Goal: Transaction & Acquisition: Purchase product/service

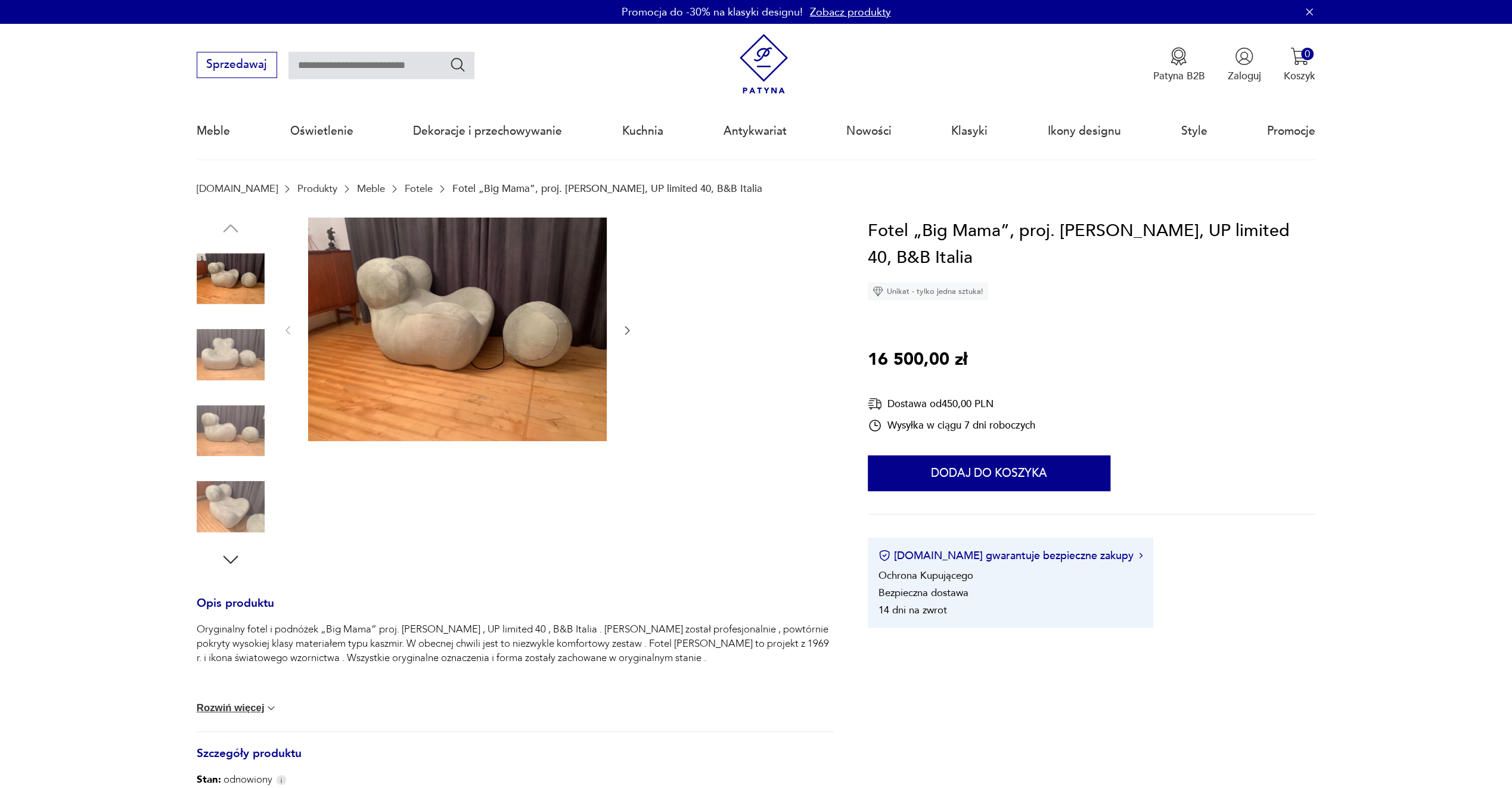
click at [630, 332] on icon "button" at bounding box center [627, 330] width 12 height 12
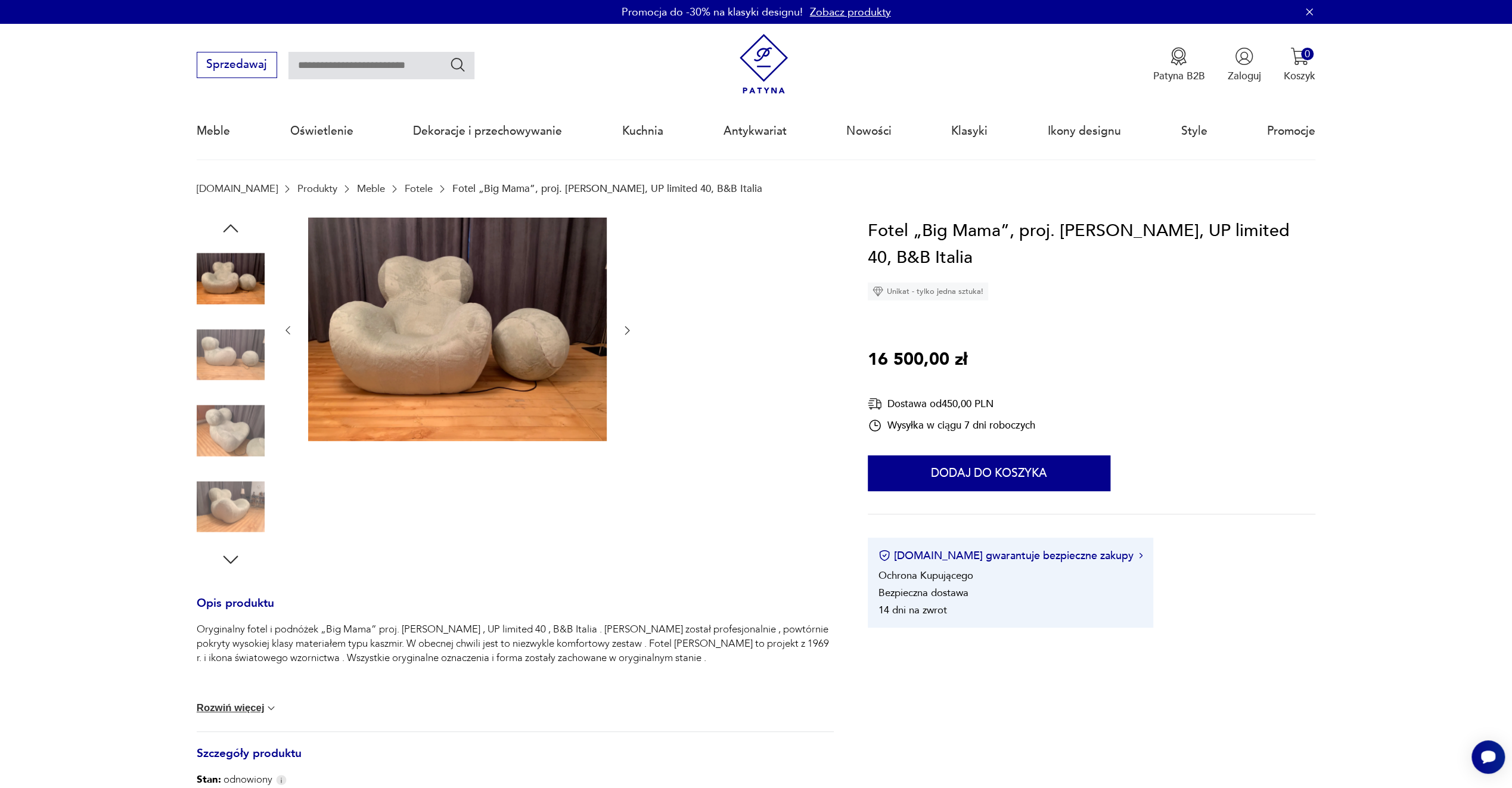
click at [630, 332] on icon "button" at bounding box center [627, 330] width 12 height 12
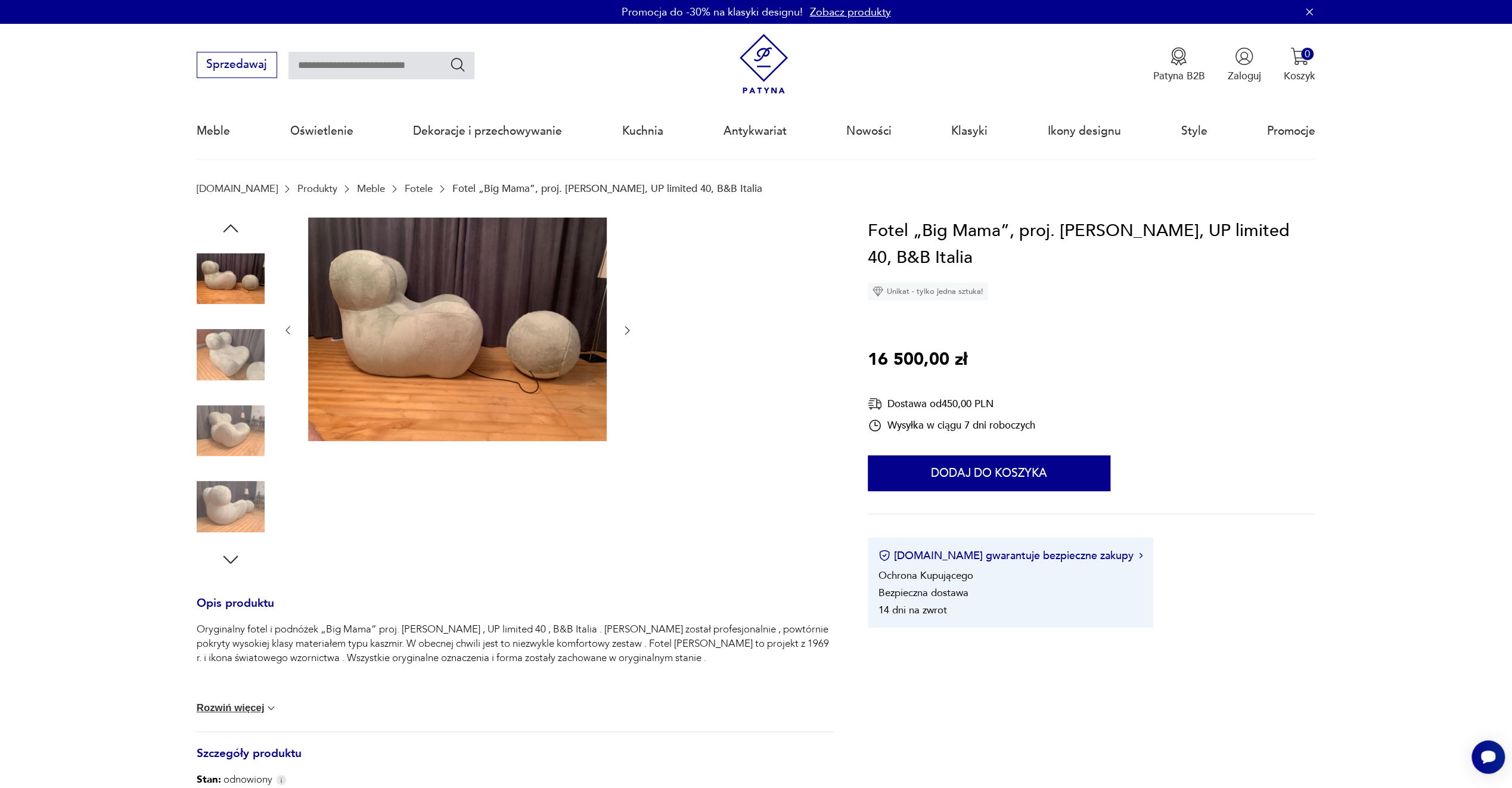
click at [630, 332] on icon "button" at bounding box center [627, 330] width 12 height 12
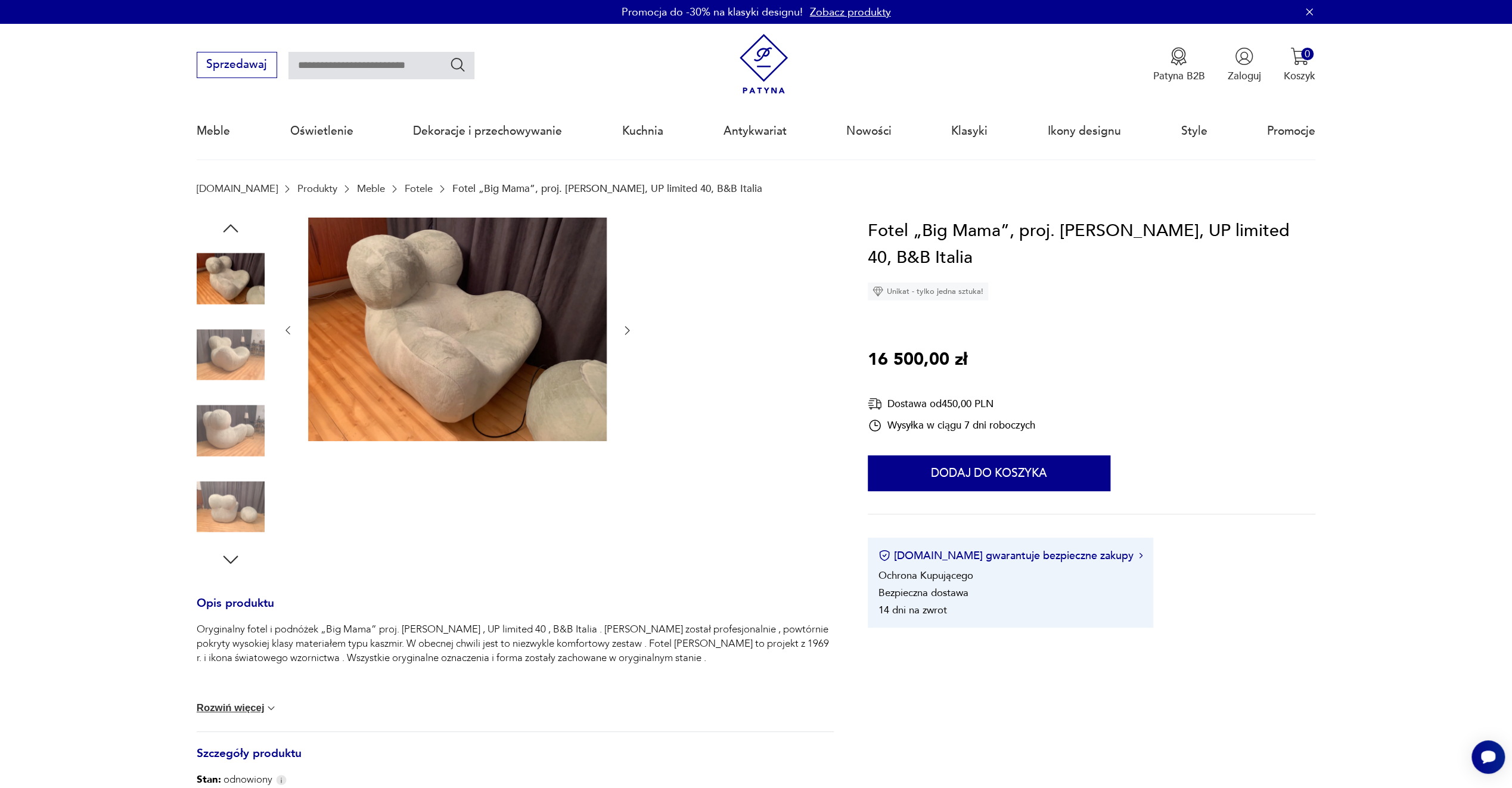
click at [630, 332] on icon "button" at bounding box center [627, 330] width 12 height 12
